Goal: Navigation & Orientation: Find specific page/section

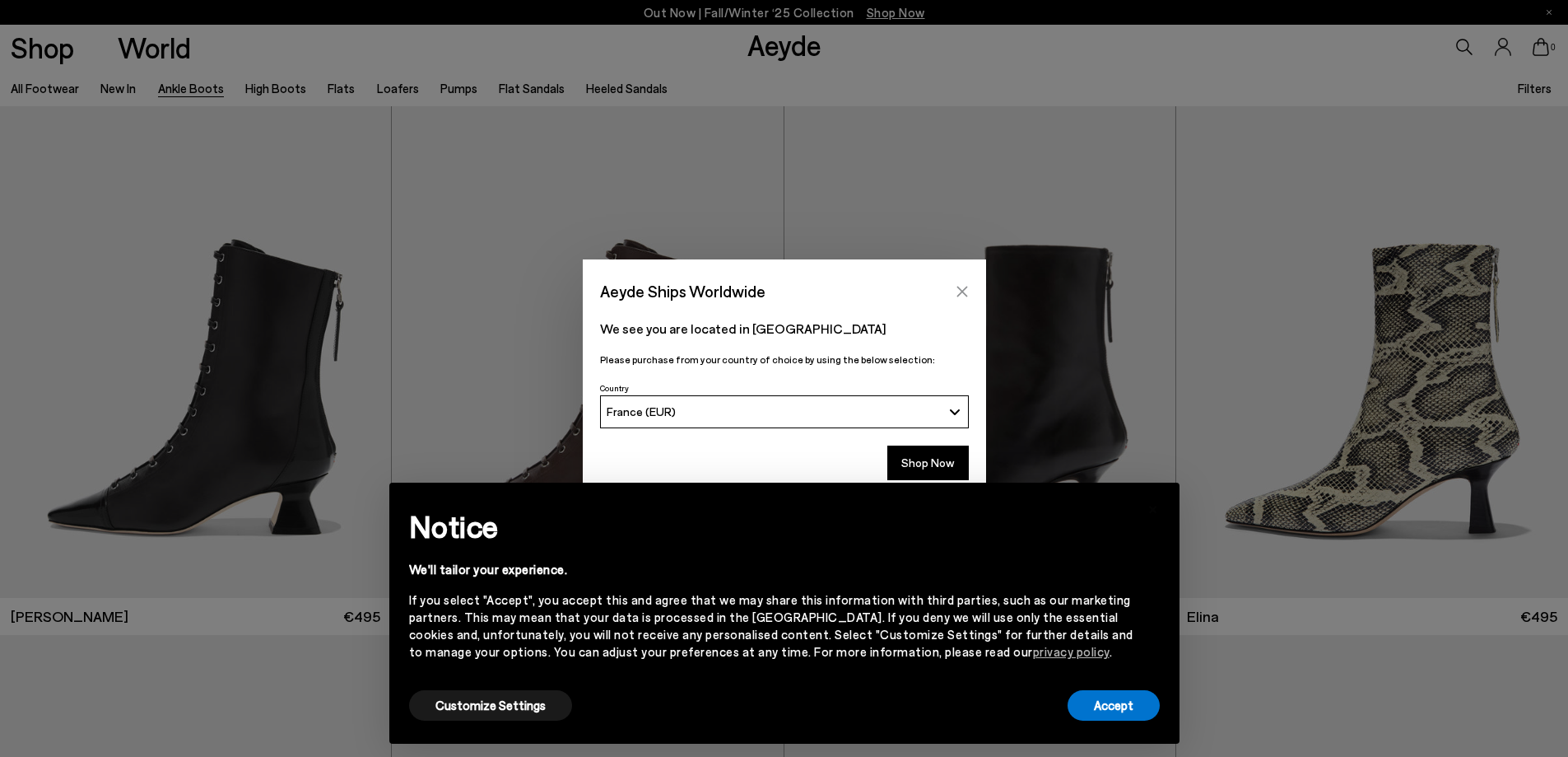
click at [965, 286] on icon "Close" at bounding box center [962, 291] width 13 height 13
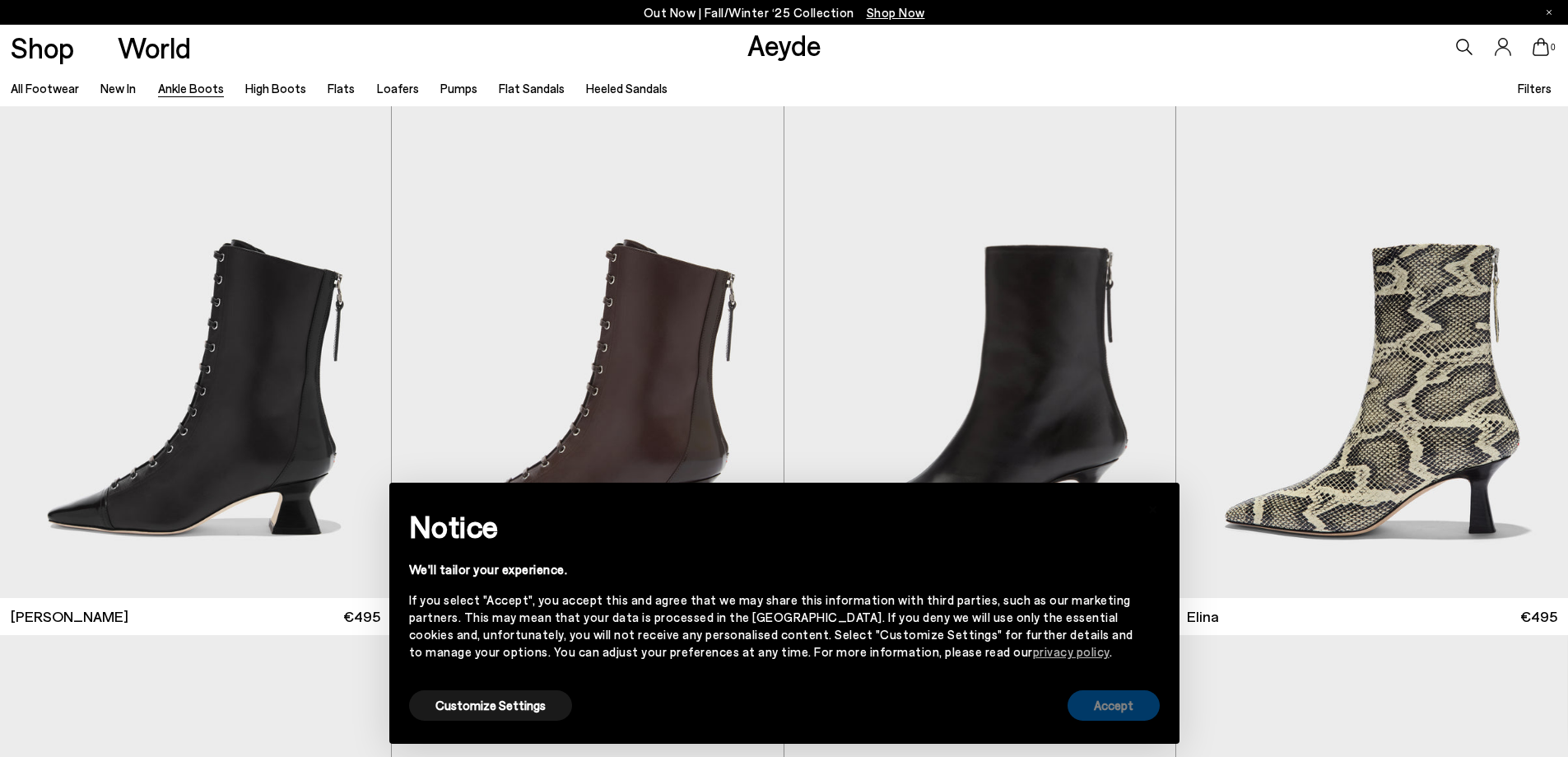
click at [1122, 703] on button "Accept" at bounding box center [1113, 706] width 92 height 30
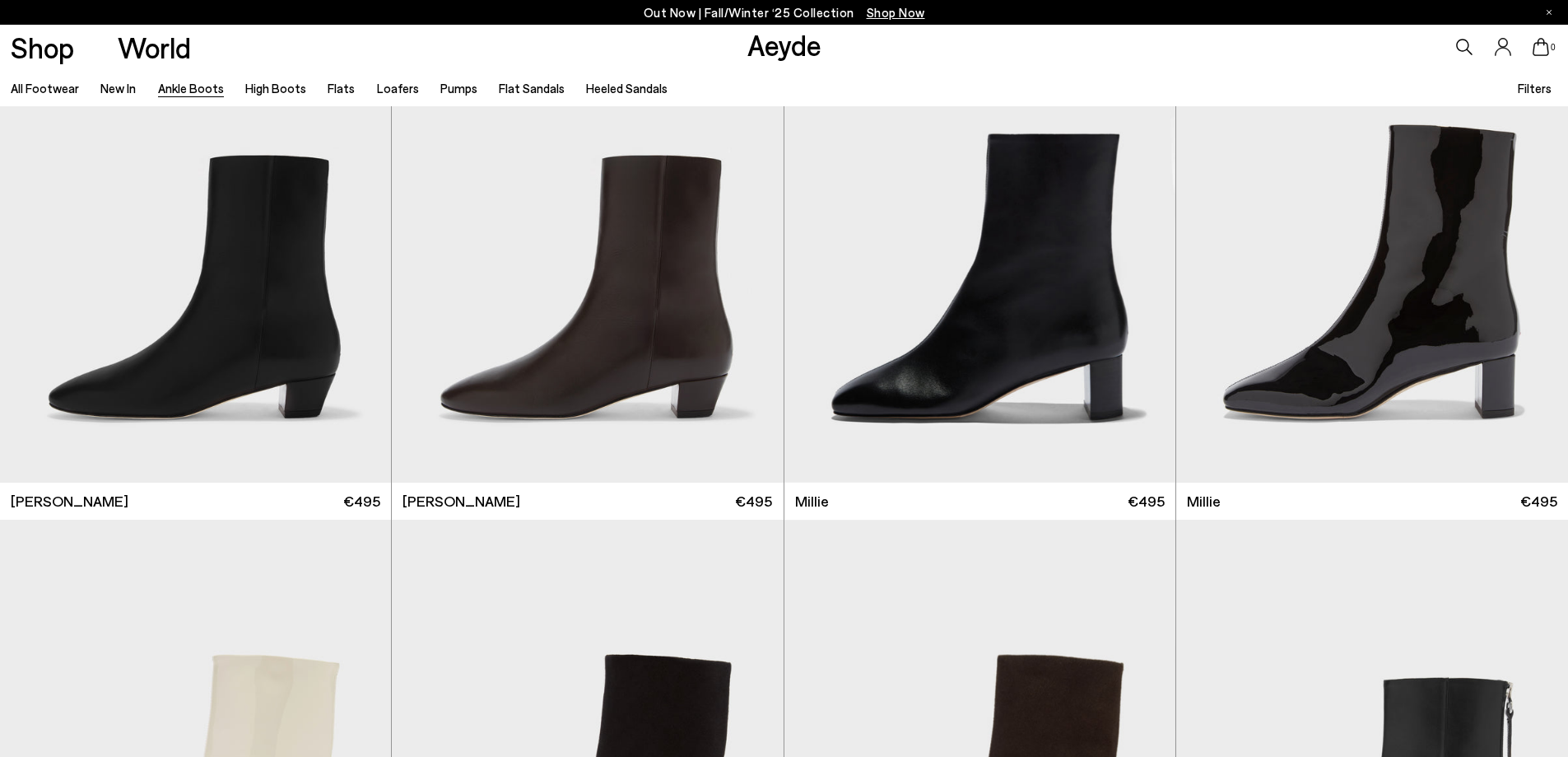
scroll to position [3871, 0]
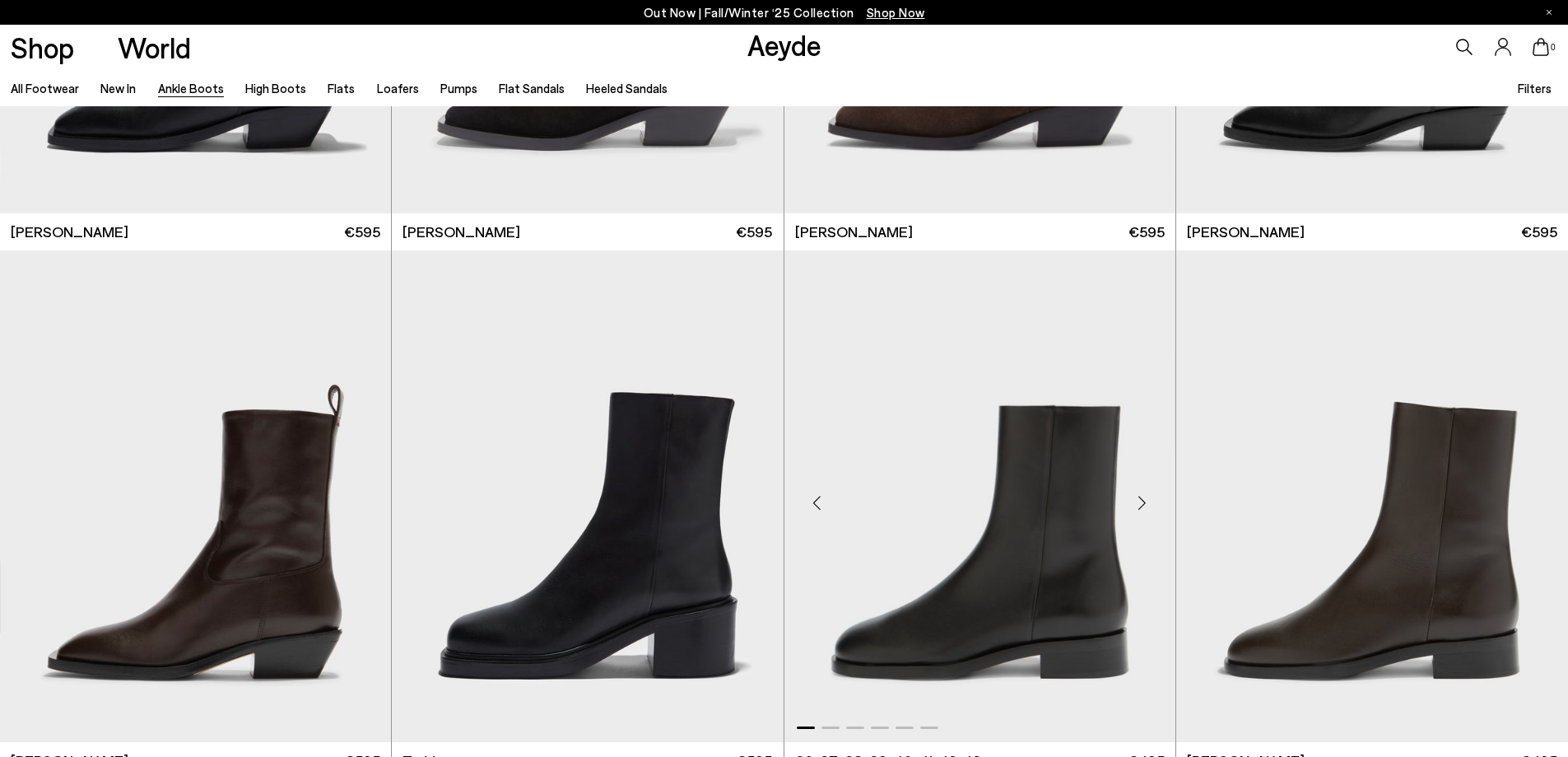
scroll to position [6836, 0]
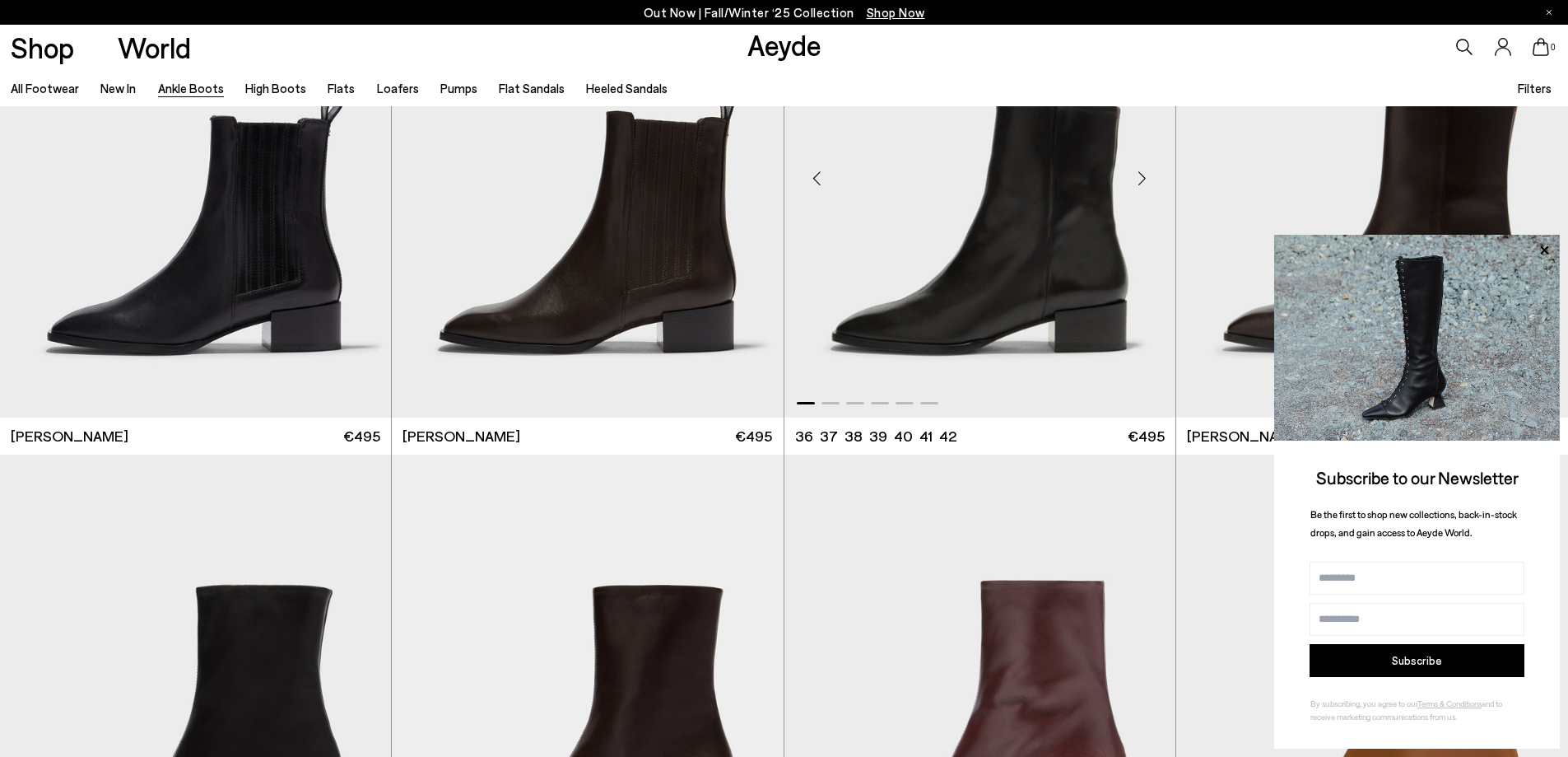
scroll to position [9307, 0]
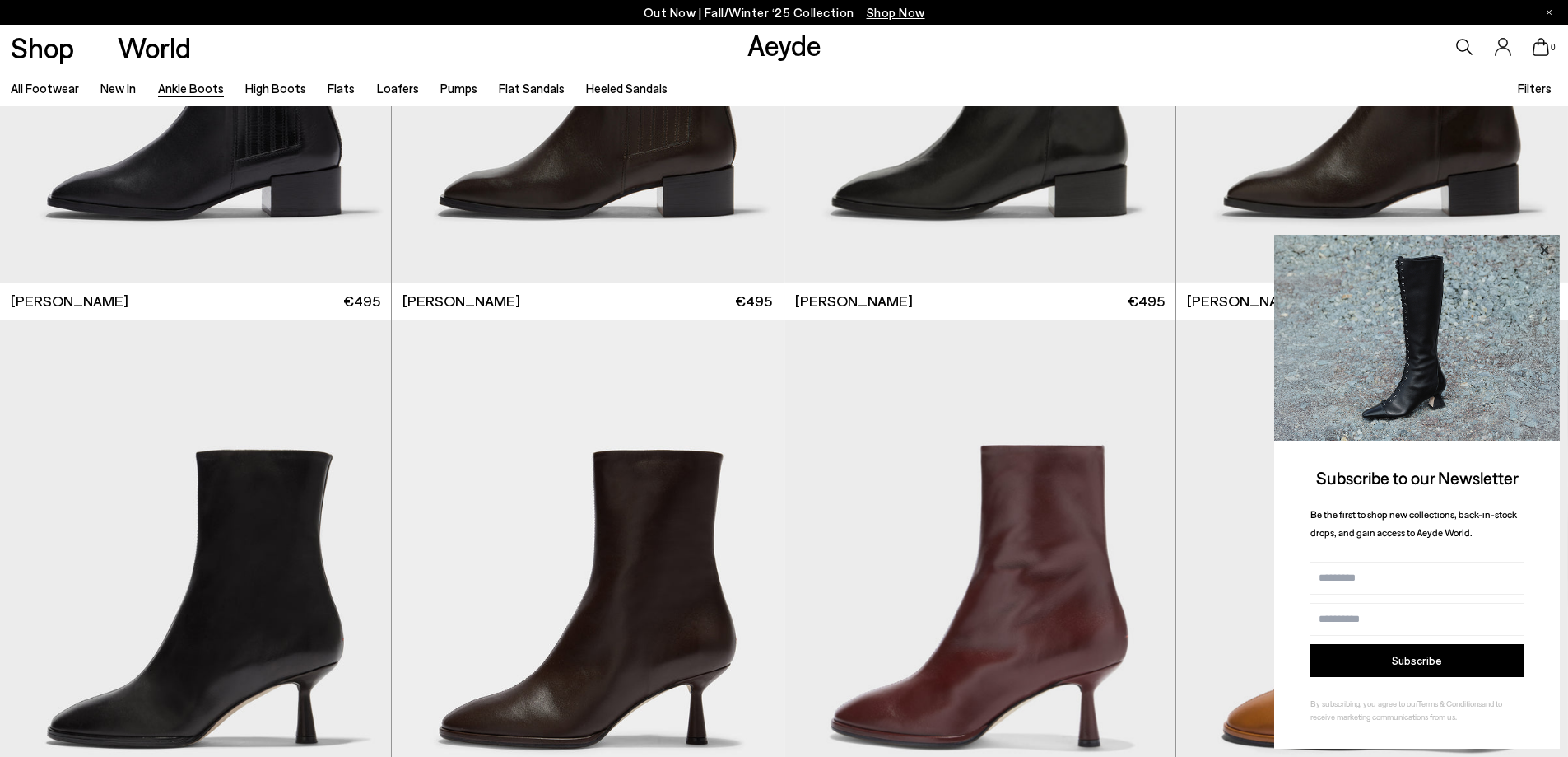
click at [1542, 249] on icon at bounding box center [1543, 249] width 9 height 9
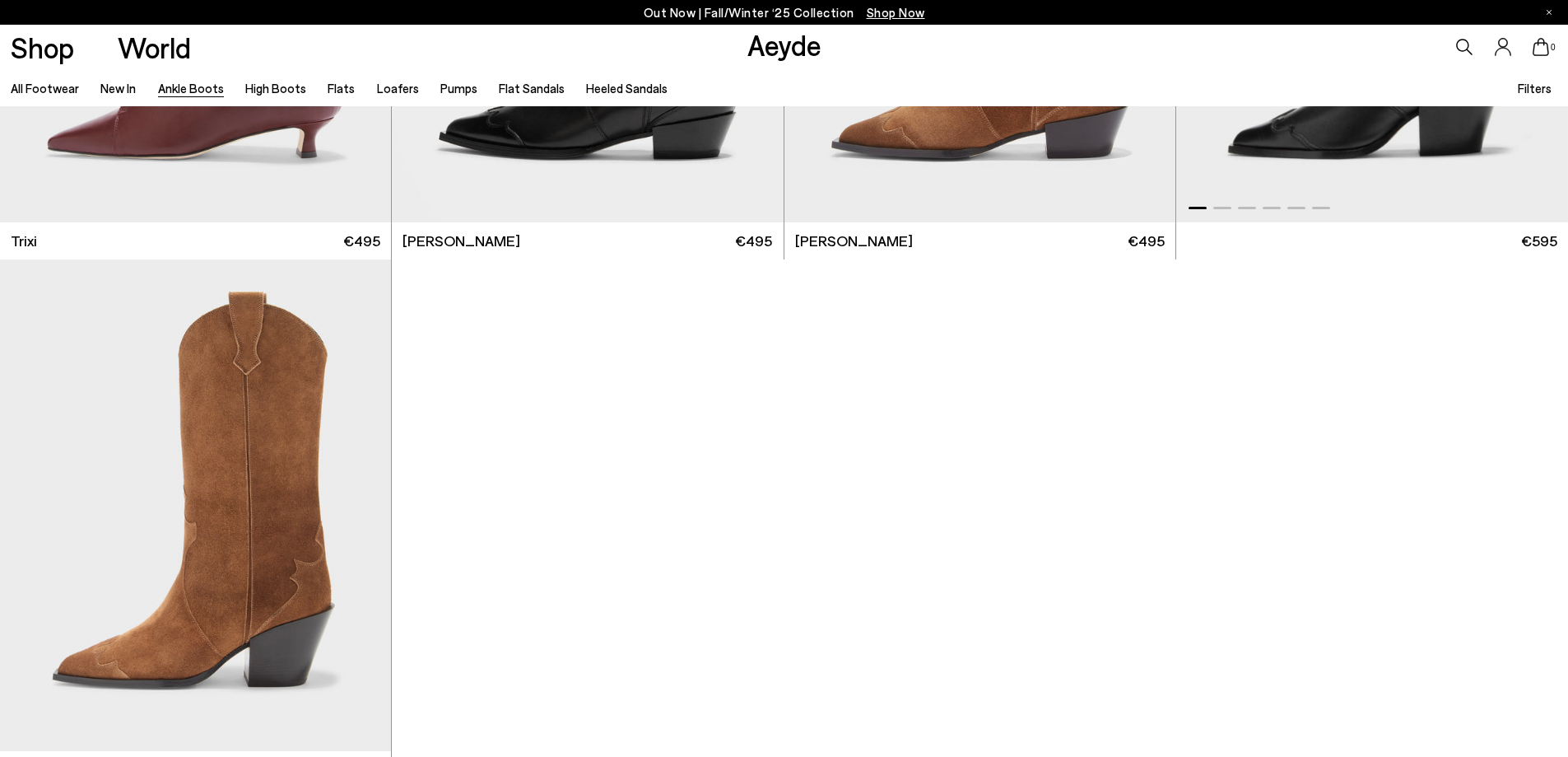
scroll to position [10542, 0]
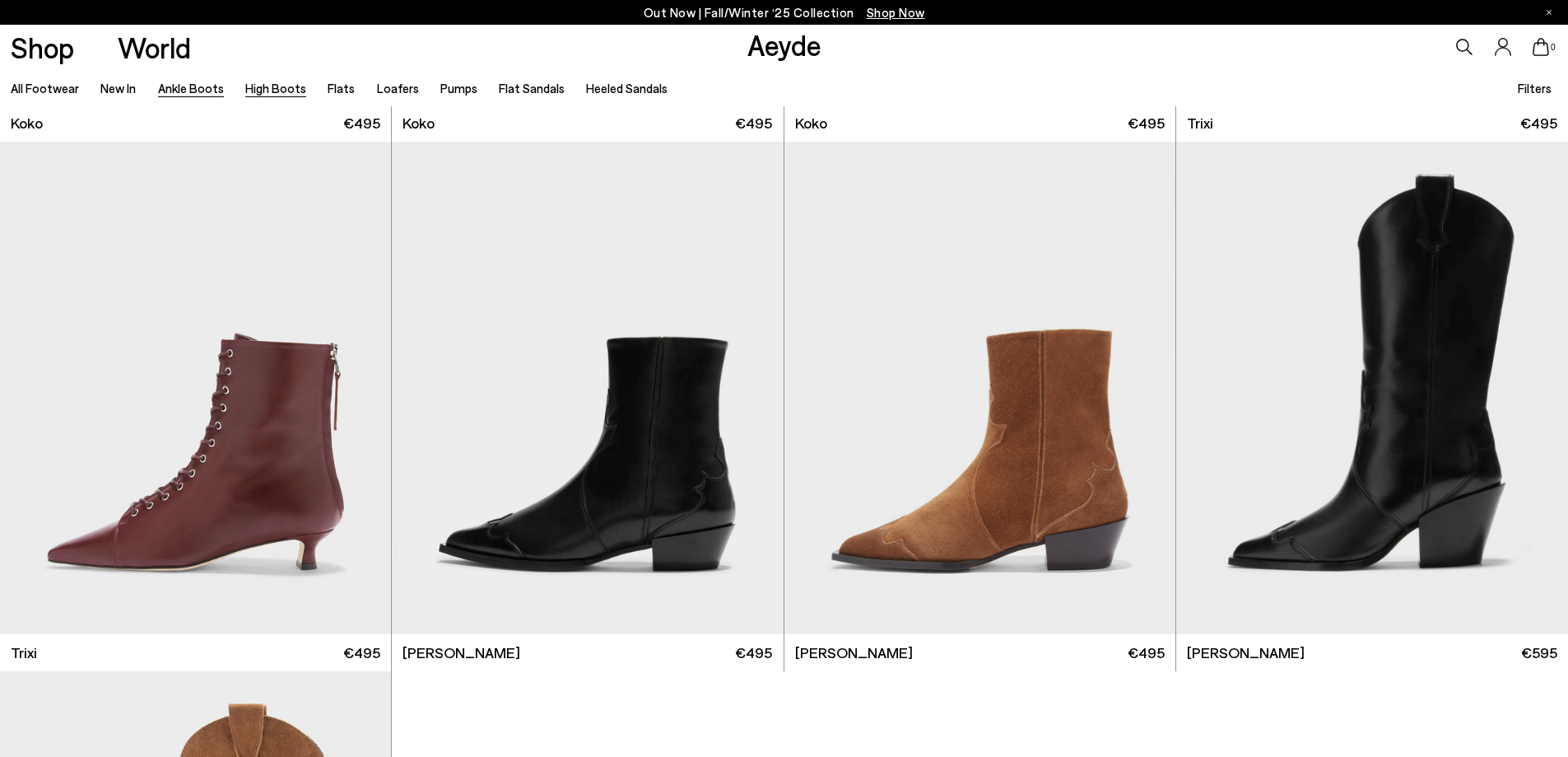
click at [279, 83] on link "High Boots" at bounding box center [276, 88] width 61 height 15
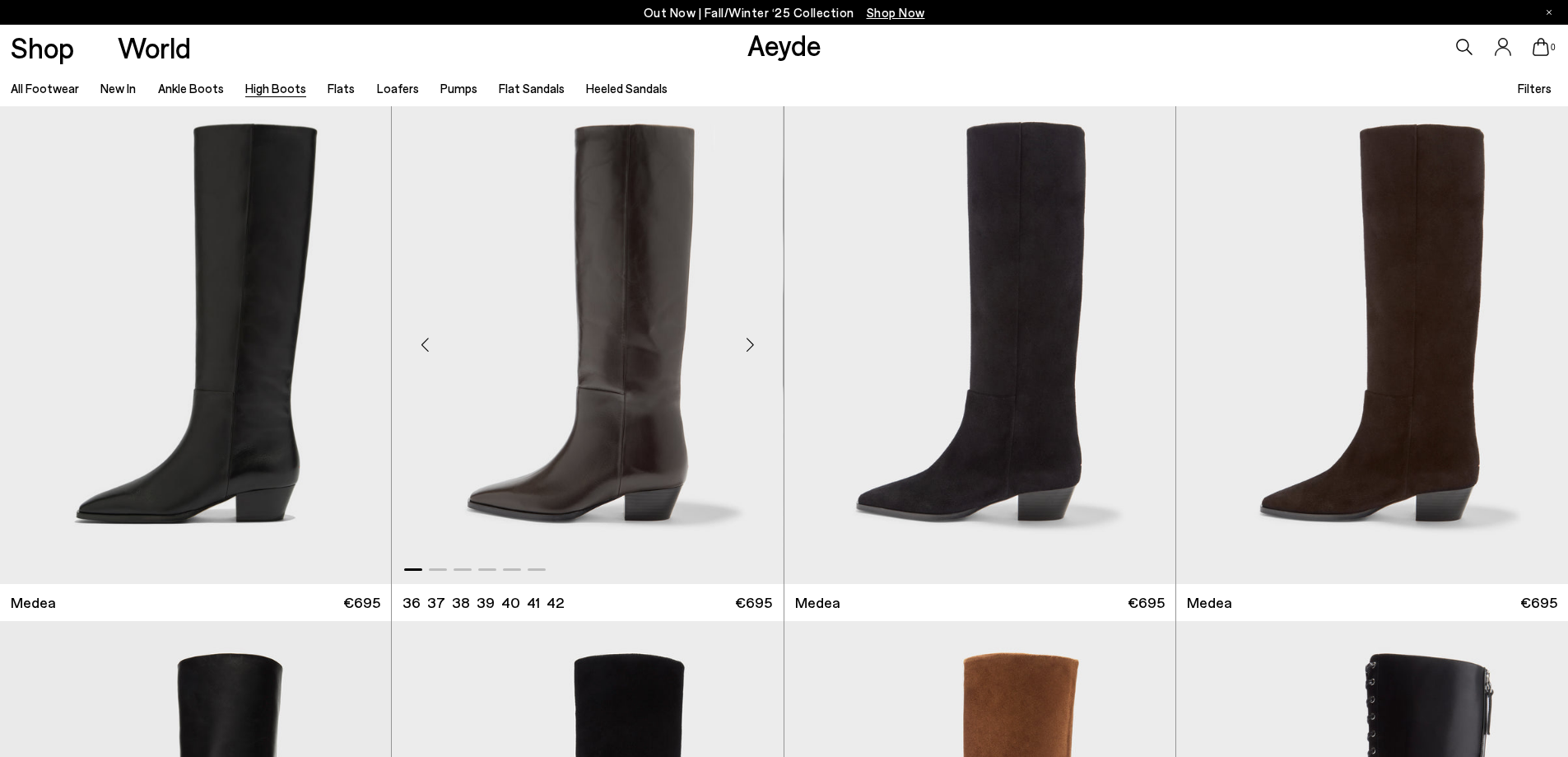
scroll to position [412, 0]
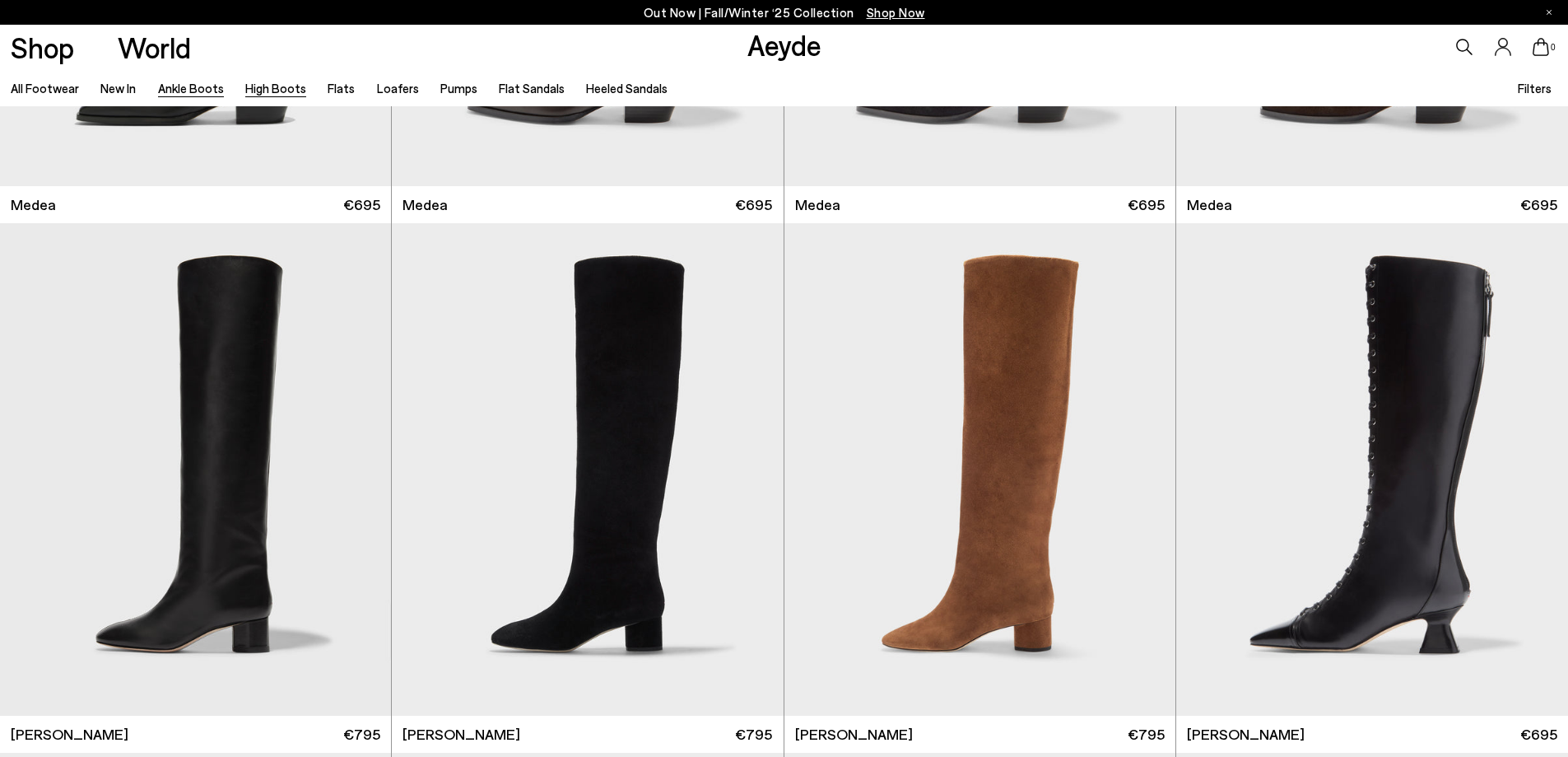
click at [184, 90] on link "Ankle Boots" at bounding box center [191, 88] width 65 height 15
